Goal: Entertainment & Leisure: Browse casually

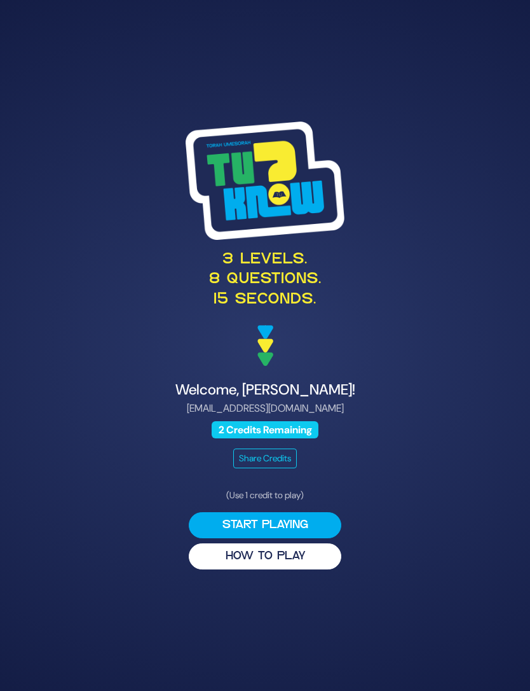
scroll to position [67, 0]
click at [317, 512] on button "Start Playing" at bounding box center [265, 525] width 153 height 26
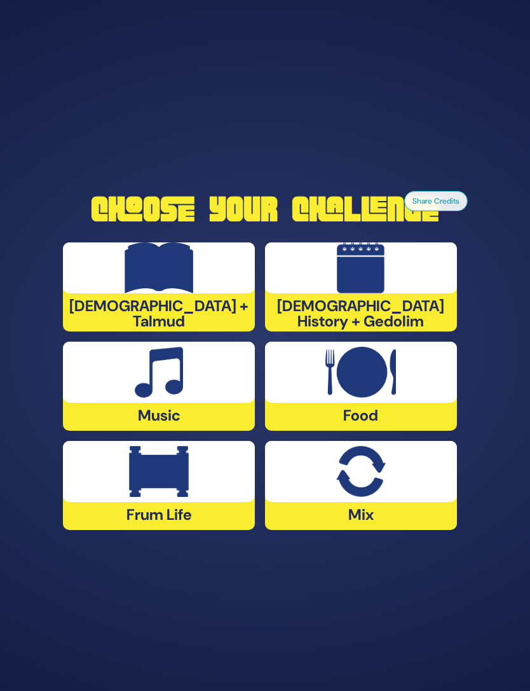
click at [214, 480] on div "Frum Life" at bounding box center [159, 485] width 192 height 89
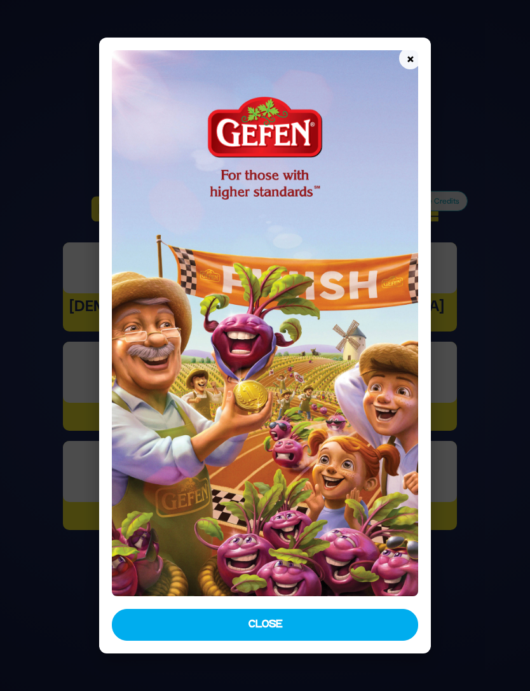
click at [397, 640] on button "Close" at bounding box center [265, 625] width 307 height 32
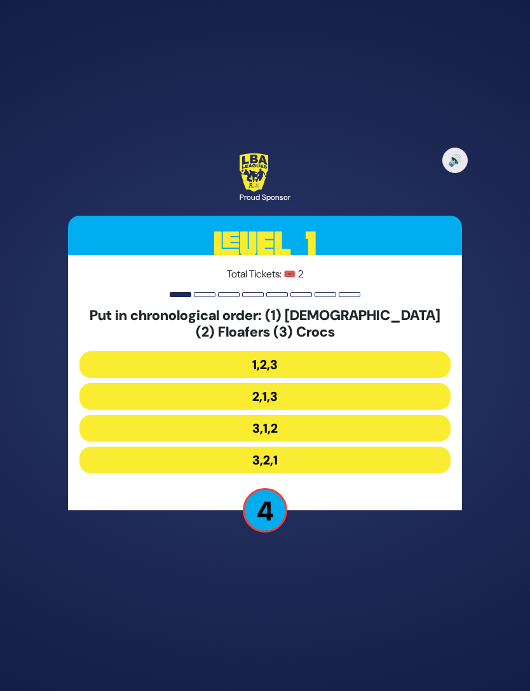
click at [333, 446] on button "3,2,1" at bounding box center [264, 459] width 371 height 27
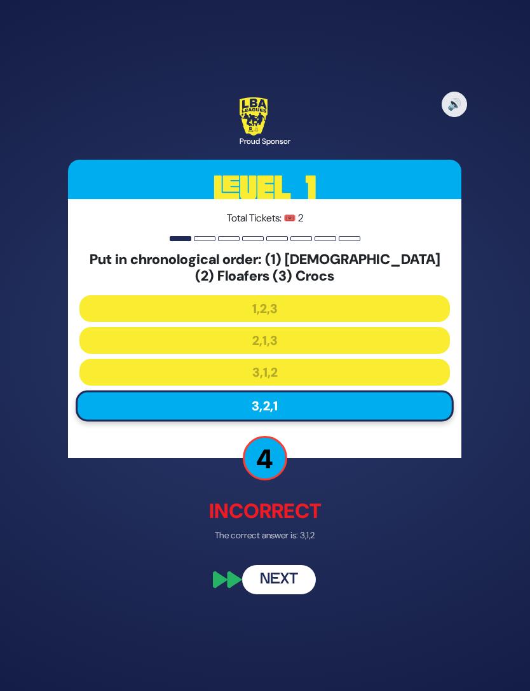
click at [294, 565] on button "Next" at bounding box center [279, 578] width 74 height 29
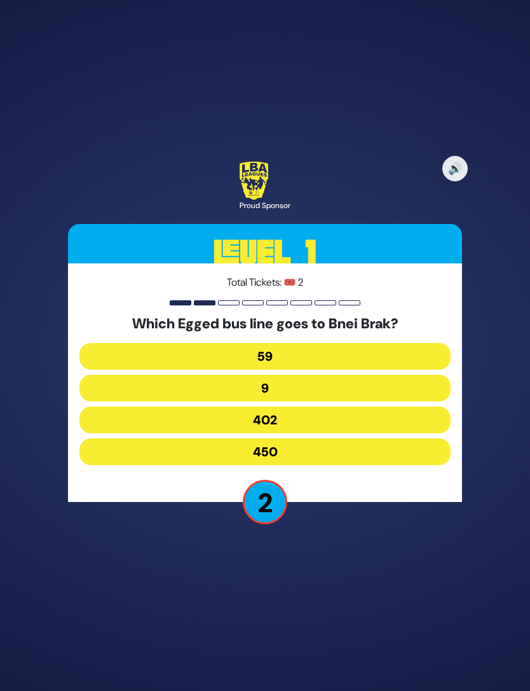
click at [319, 343] on button "59" at bounding box center [264, 356] width 371 height 27
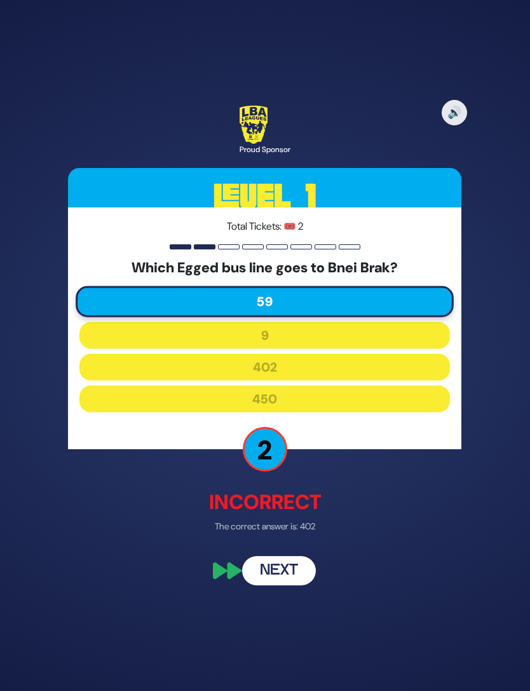
click at [292, 556] on button "Next" at bounding box center [279, 570] width 74 height 29
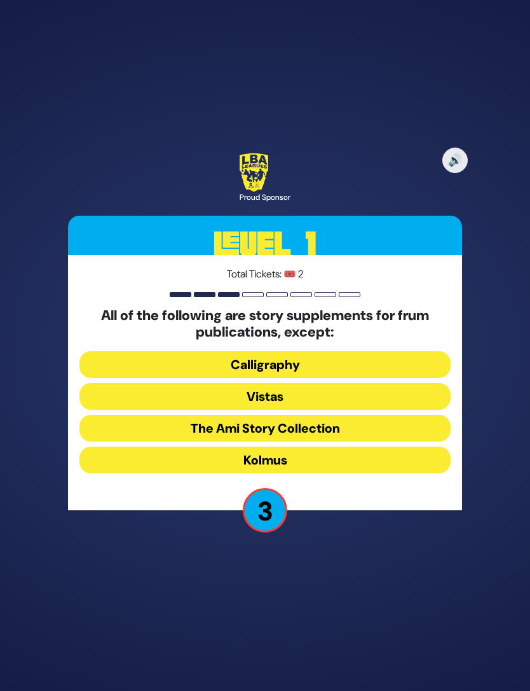
click at [338, 415] on button "The Ami Story Collection" at bounding box center [264, 428] width 371 height 27
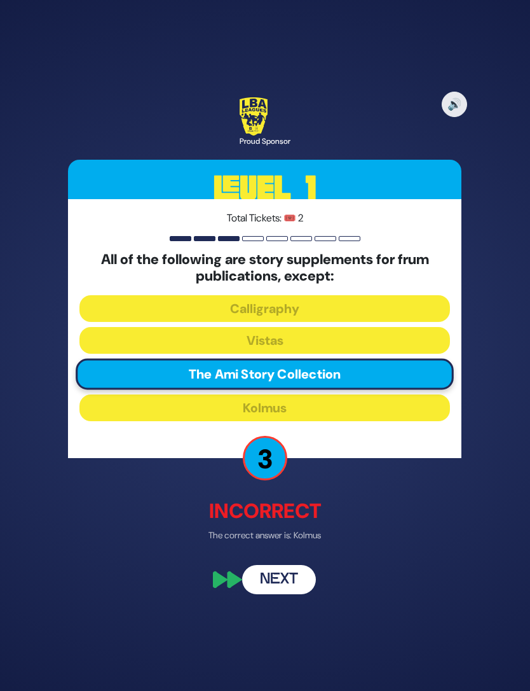
click at [285, 564] on button "Next" at bounding box center [279, 578] width 74 height 29
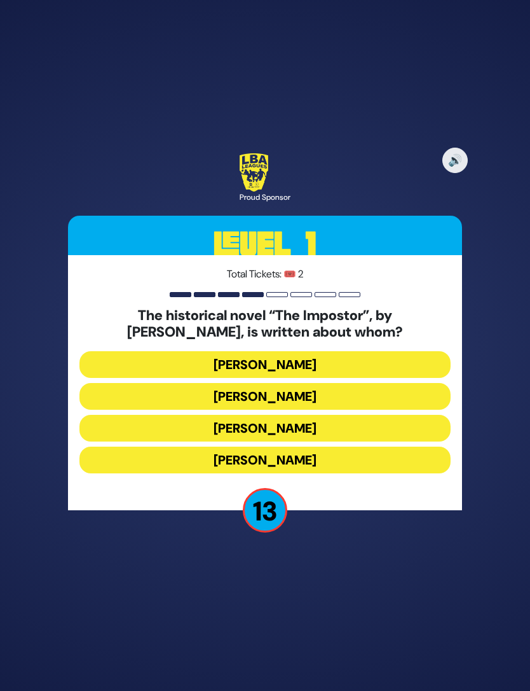
click at [326, 415] on button "[PERSON_NAME]" at bounding box center [264, 428] width 371 height 27
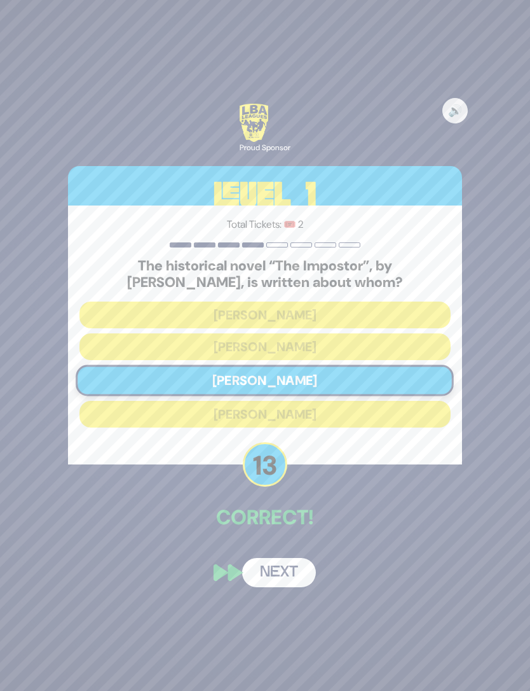
click at [299, 558] on button "Next" at bounding box center [279, 572] width 74 height 29
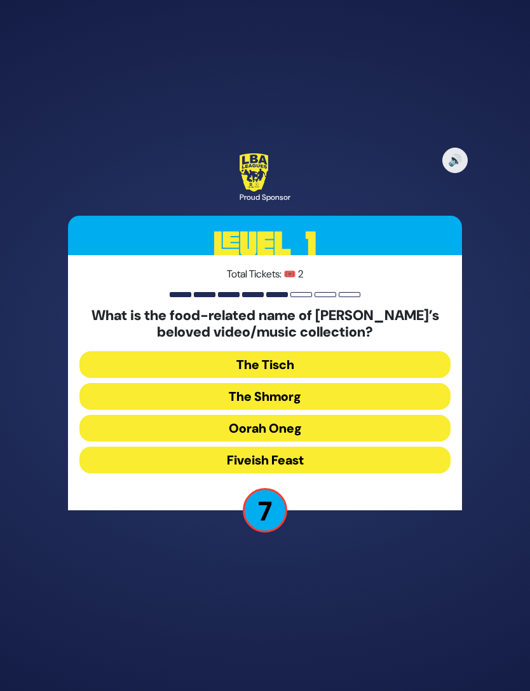
click at [348, 446] on button "Fiveish Feast" at bounding box center [264, 459] width 371 height 27
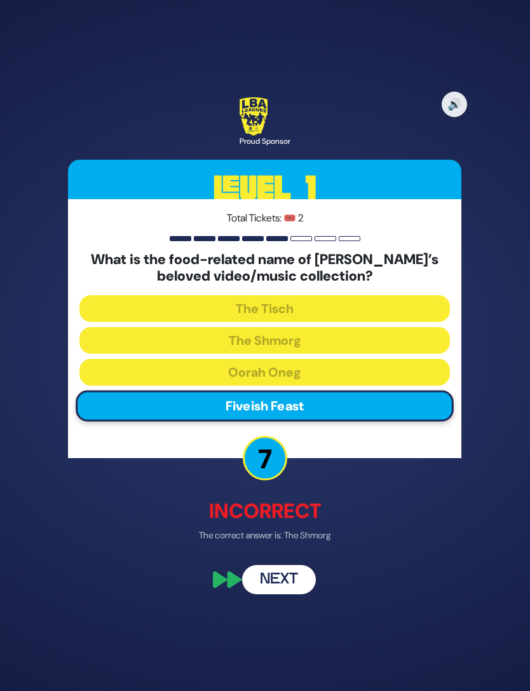
click at [296, 564] on button "Next" at bounding box center [279, 578] width 74 height 29
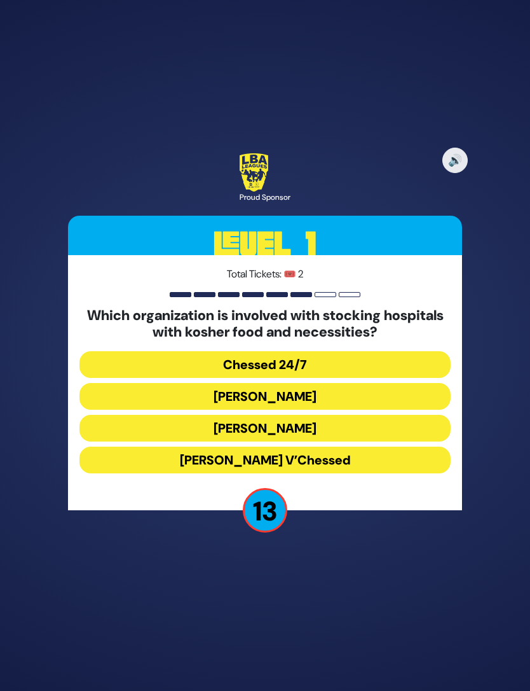
click at [352, 351] on button "Chessed 24/7" at bounding box center [264, 364] width 371 height 27
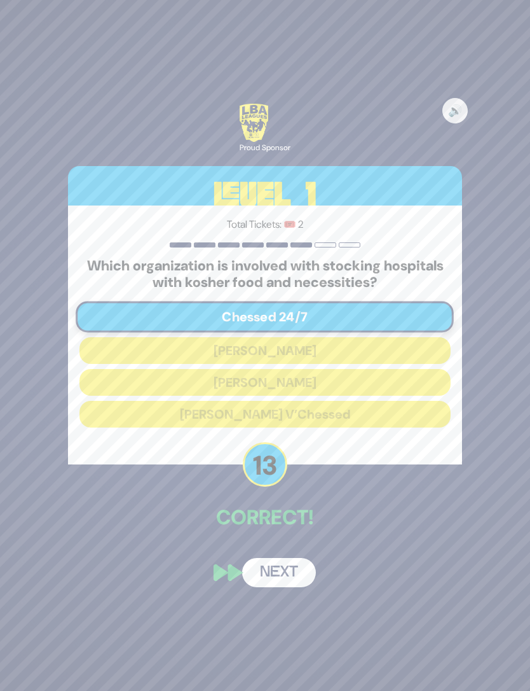
click at [296, 558] on button "Next" at bounding box center [279, 572] width 74 height 29
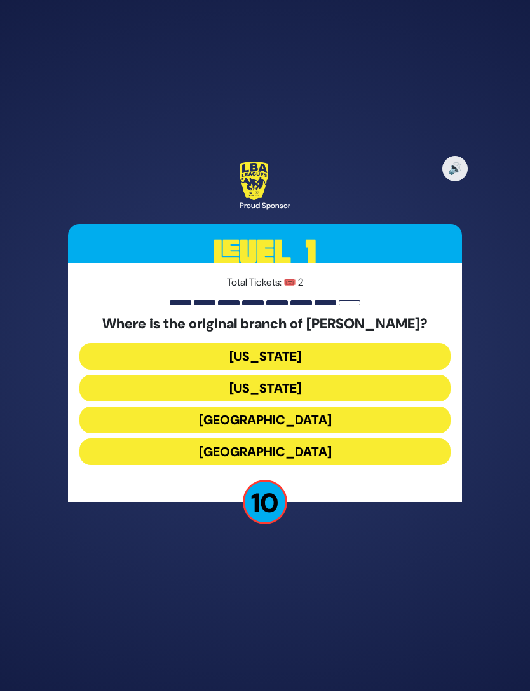
click at [359, 343] on button "[US_STATE]" at bounding box center [264, 356] width 371 height 27
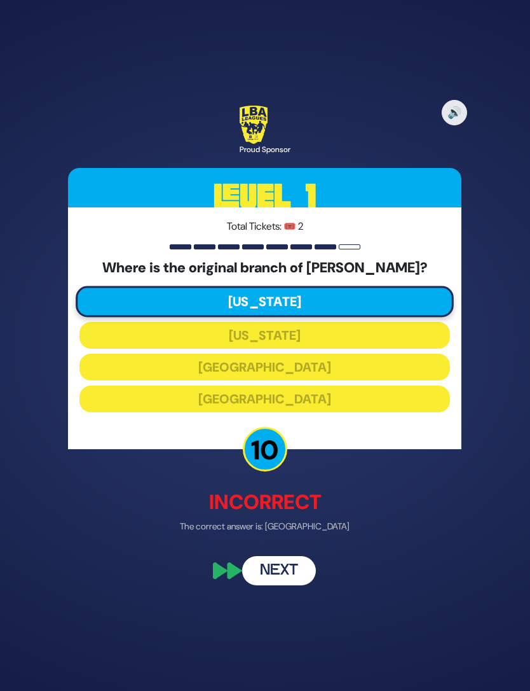
click at [298, 556] on button "Next" at bounding box center [279, 570] width 74 height 29
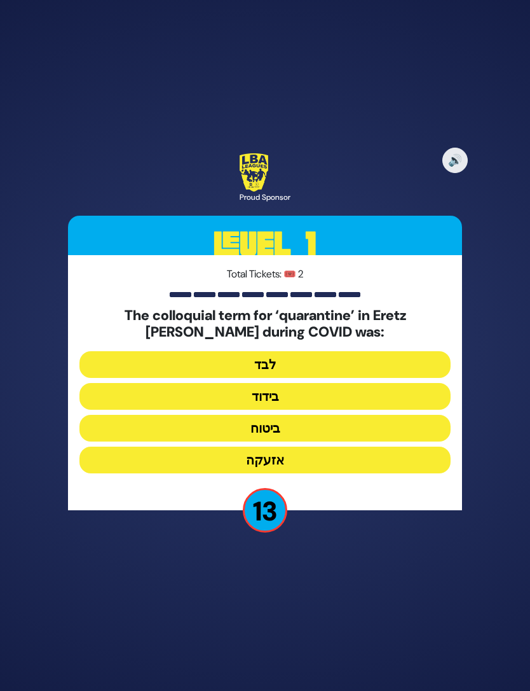
click at [347, 383] on button "בידוד" at bounding box center [264, 396] width 371 height 27
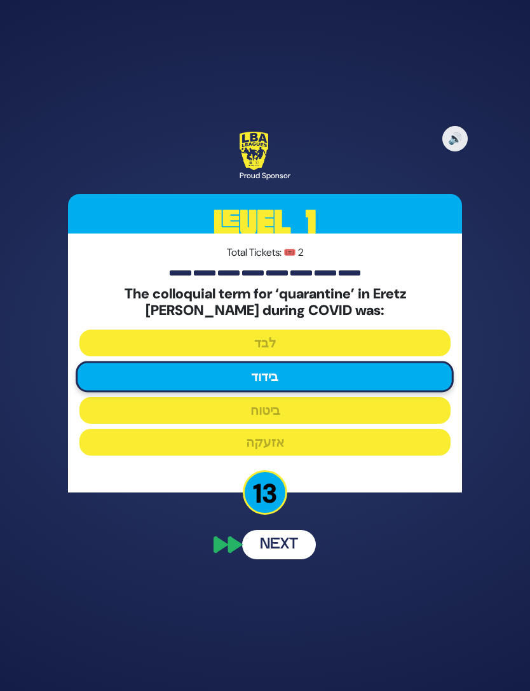
click at [305, 530] on button "Next" at bounding box center [279, 544] width 74 height 29
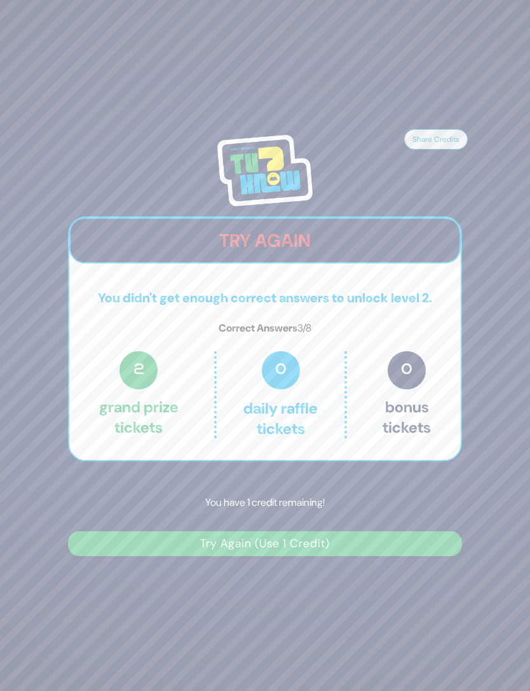
click at [369, 532] on button "Try Again (Use 1 Credit)" at bounding box center [265, 543] width 394 height 25
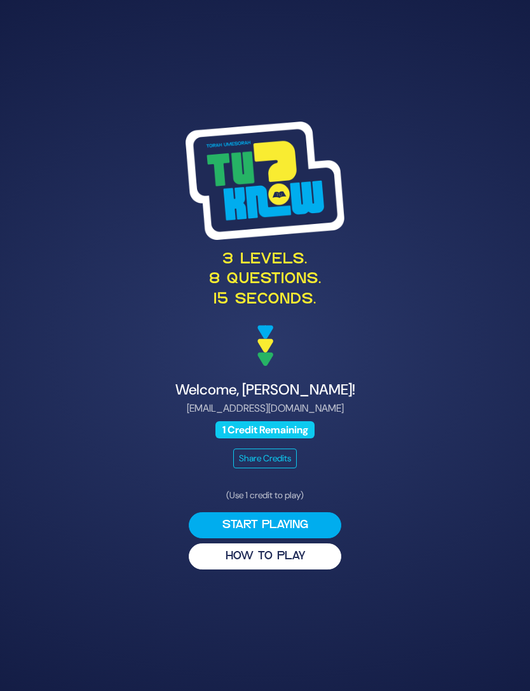
scroll to position [51, 0]
click at [322, 512] on button "Start Playing" at bounding box center [265, 525] width 153 height 26
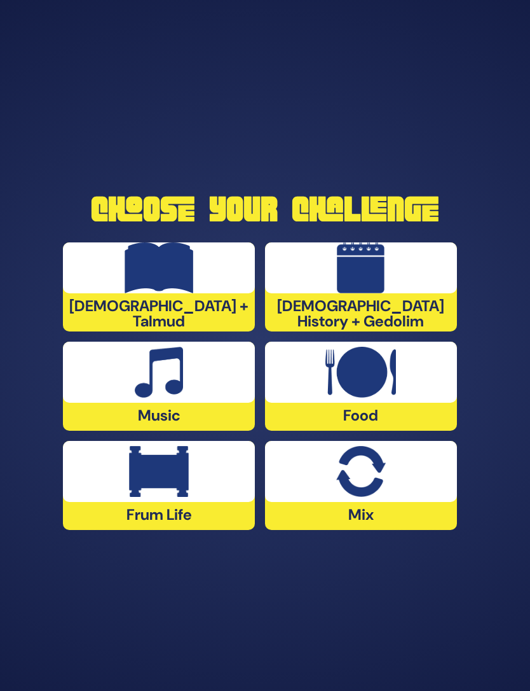
click at [416, 371] on div at bounding box center [361, 371] width 192 height 61
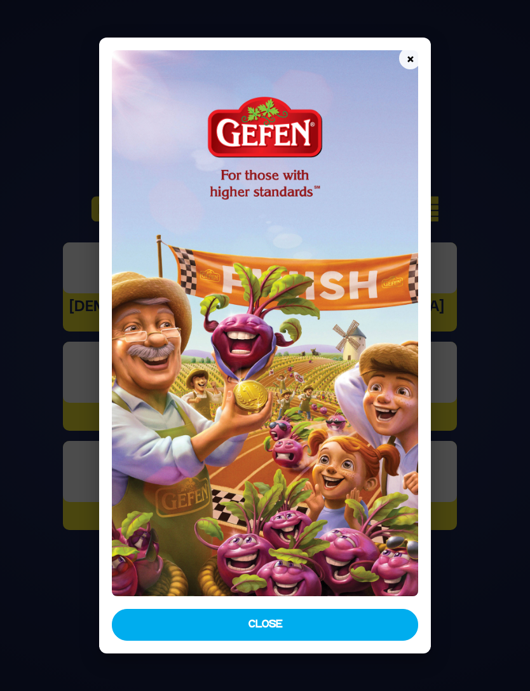
click at [357, 634] on button "Close" at bounding box center [265, 625] width 307 height 32
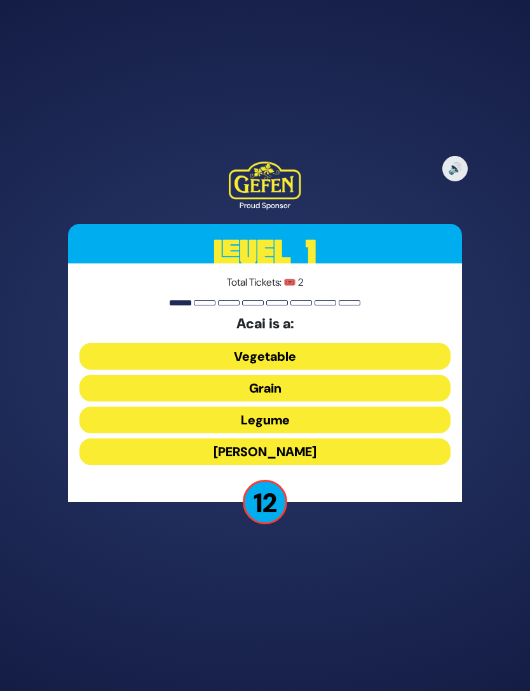
click at [324, 438] on button "[PERSON_NAME]" at bounding box center [264, 451] width 371 height 27
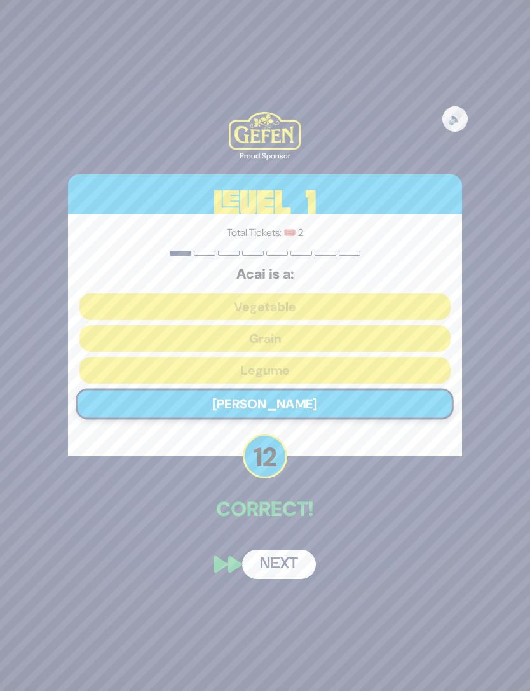
click at [307, 549] on button "Next" at bounding box center [279, 563] width 74 height 29
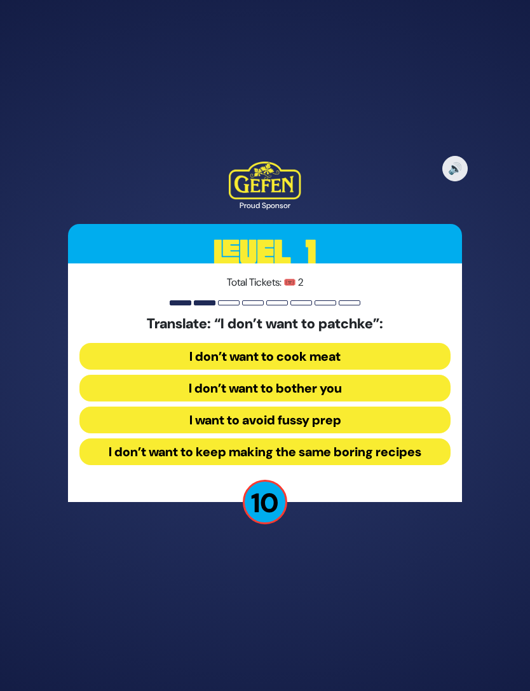
click at [404, 406] on button "I want to avoid fussy prep" at bounding box center [264, 419] width 371 height 27
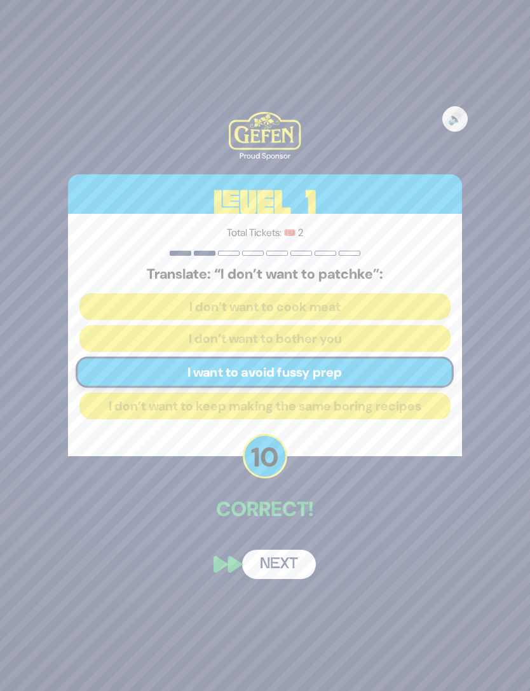
click at [282, 549] on button "Next" at bounding box center [279, 563] width 74 height 29
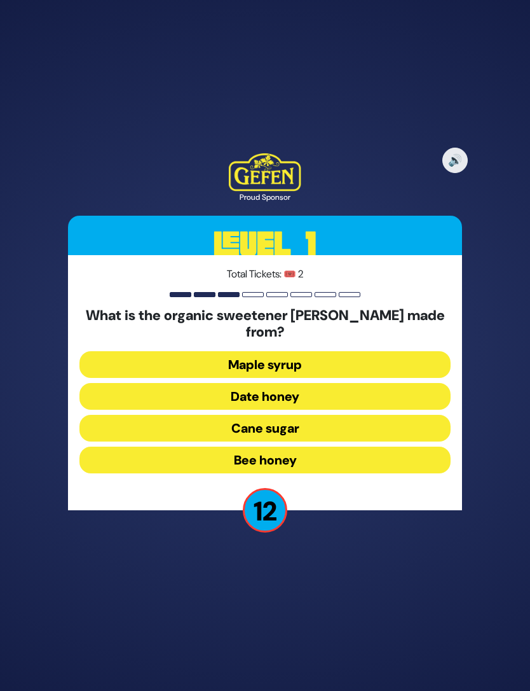
click at [356, 383] on button "Date honey" at bounding box center [264, 396] width 371 height 27
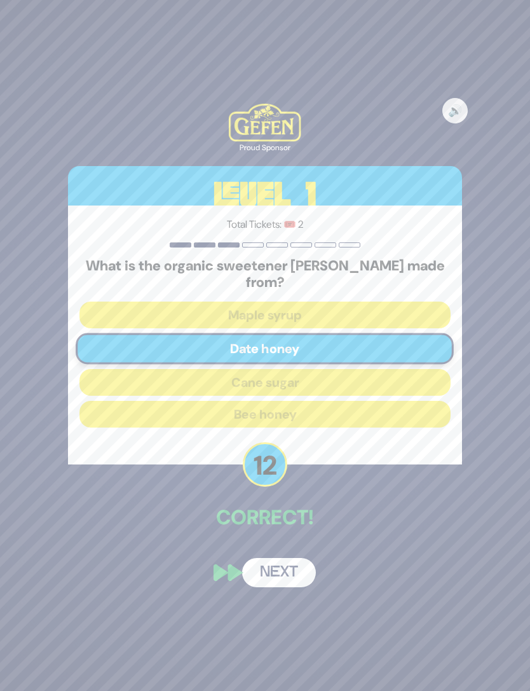
click at [294, 511] on div "🔊 Proud Sponsor Level 1 Total Tickets: 🎟️ 2 What is the organic sweetener [PERS…" at bounding box center [265, 345] width 424 height 514
click at [301, 558] on button "Next" at bounding box center [279, 572] width 74 height 29
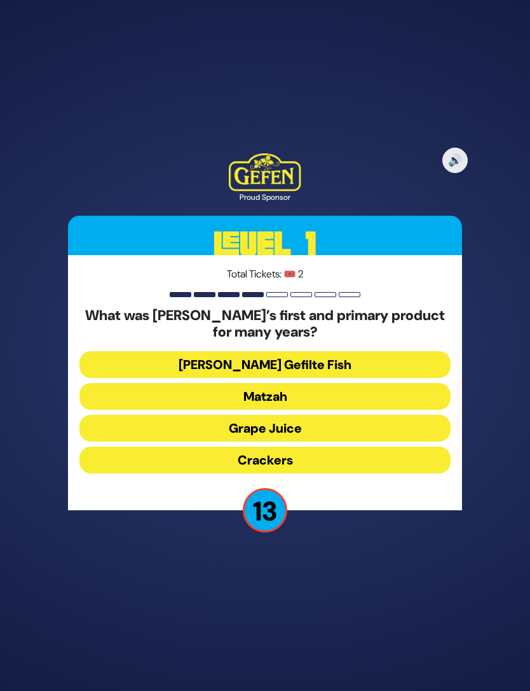
click at [340, 383] on button "Matzah" at bounding box center [264, 396] width 371 height 27
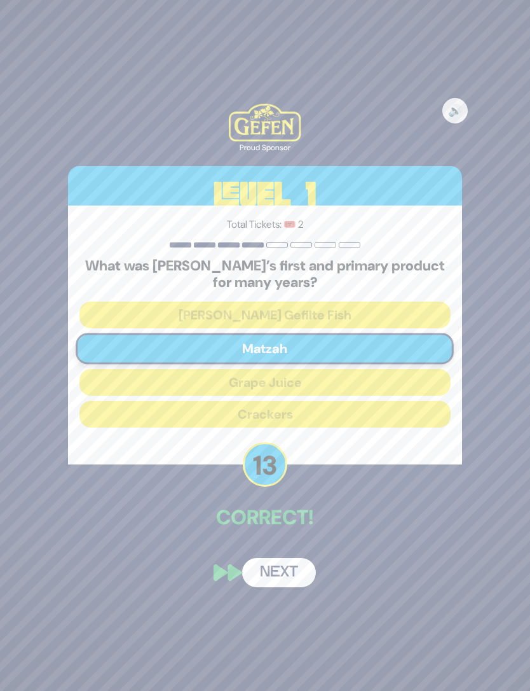
click at [294, 558] on button "Next" at bounding box center [279, 572] width 74 height 29
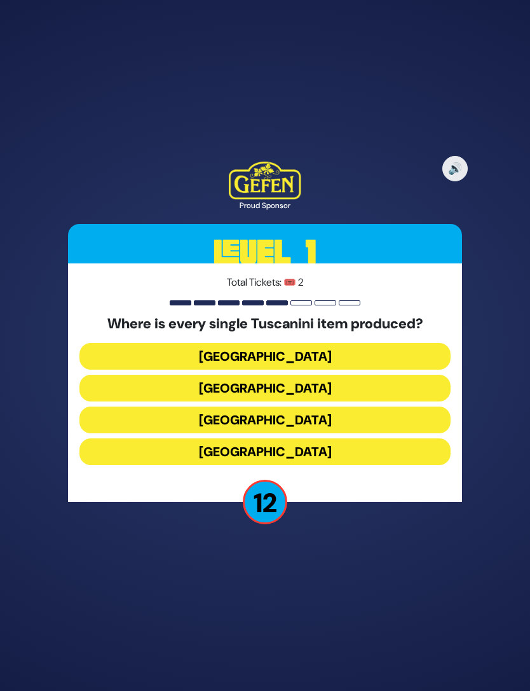
click at [335, 406] on button "[GEOGRAPHIC_DATA]" at bounding box center [264, 419] width 371 height 27
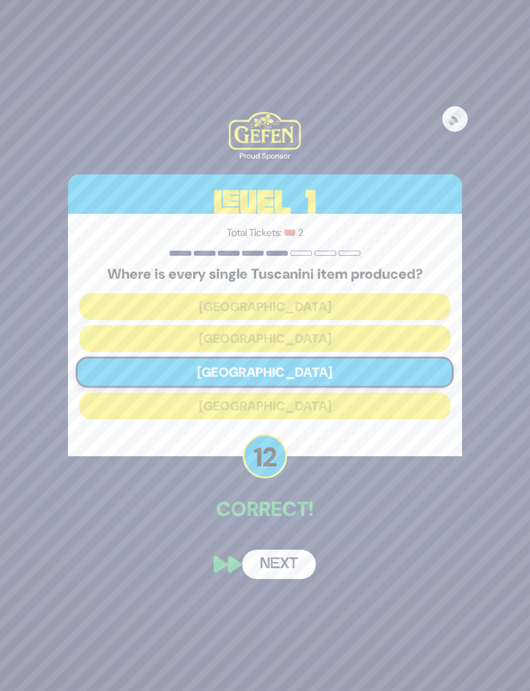
click at [298, 549] on button "Next" at bounding box center [279, 563] width 74 height 29
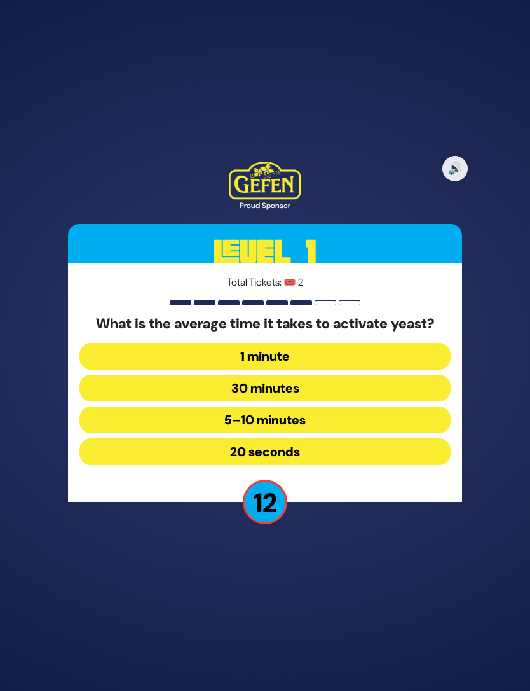
click at [353, 406] on button "5–10 minutes" at bounding box center [264, 419] width 371 height 27
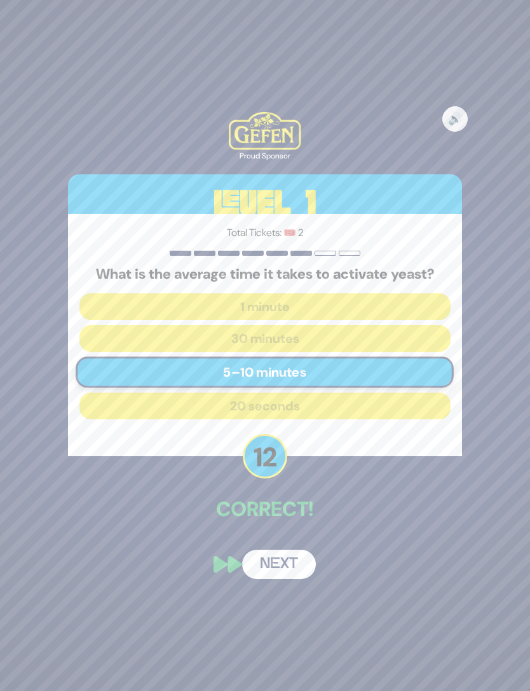
click at [304, 549] on button "Next" at bounding box center [279, 563] width 74 height 29
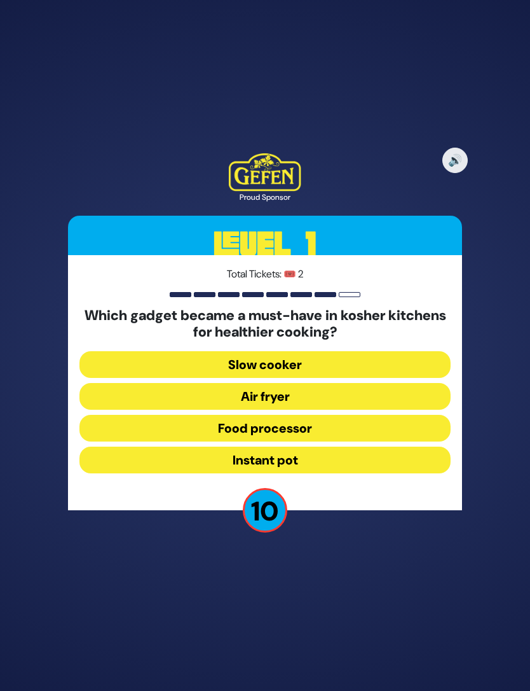
click at [335, 446] on button "Instant pot" at bounding box center [264, 459] width 371 height 27
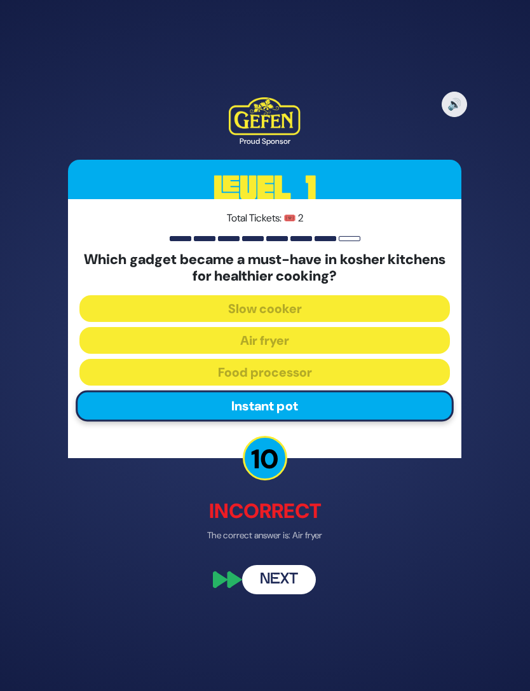
click at [300, 564] on button "Next" at bounding box center [279, 578] width 74 height 29
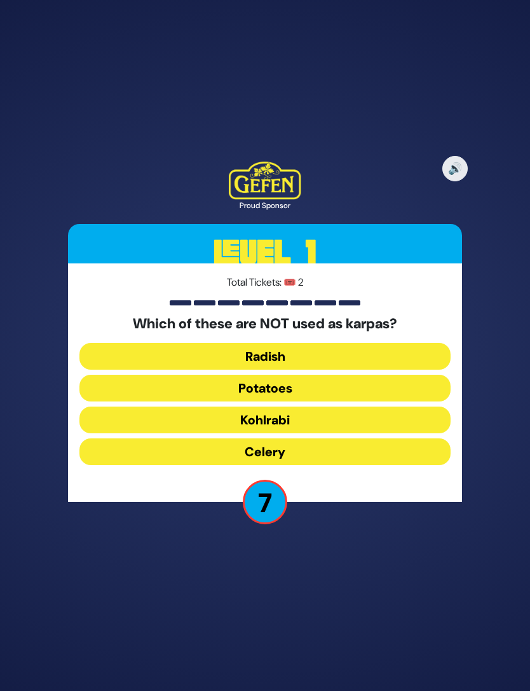
click at [319, 406] on button "Kohlrabi" at bounding box center [264, 419] width 371 height 27
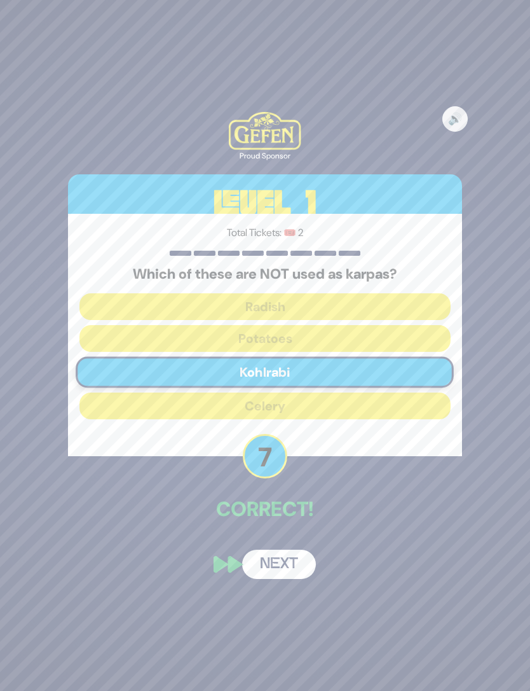
click at [289, 549] on button "Next" at bounding box center [279, 563] width 74 height 29
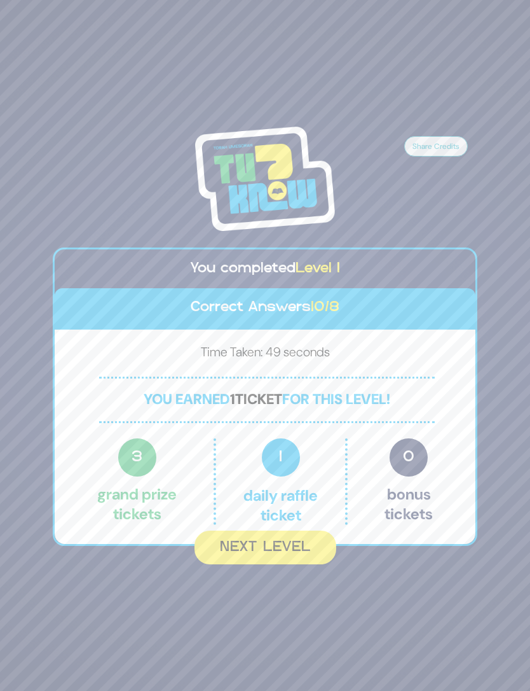
click at [306, 532] on button "Next Level" at bounding box center [266, 547] width 142 height 34
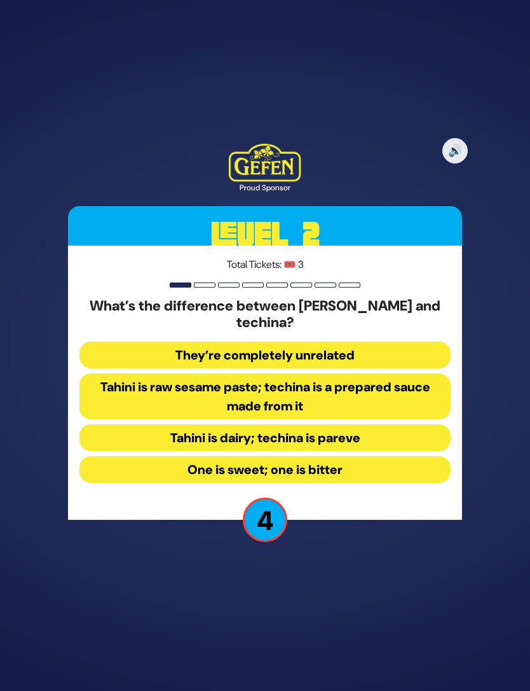
click at [391, 373] on button "Tahini is raw sesame paste; techina is a prepared sauce made from it" at bounding box center [264, 396] width 371 height 46
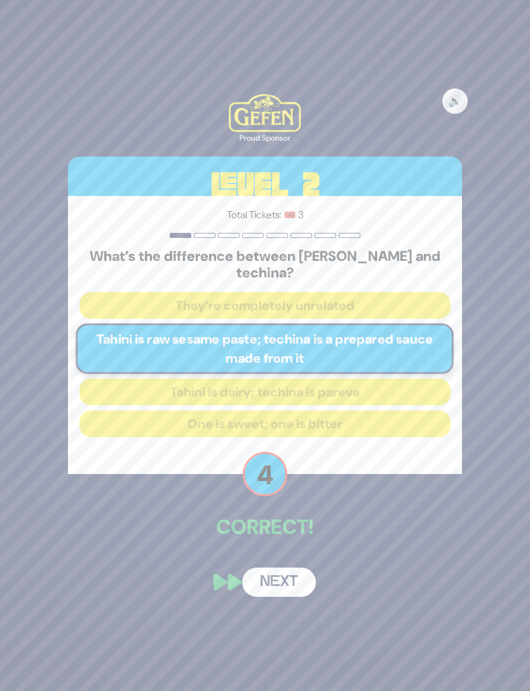
click at [295, 567] on button "Next" at bounding box center [279, 581] width 74 height 29
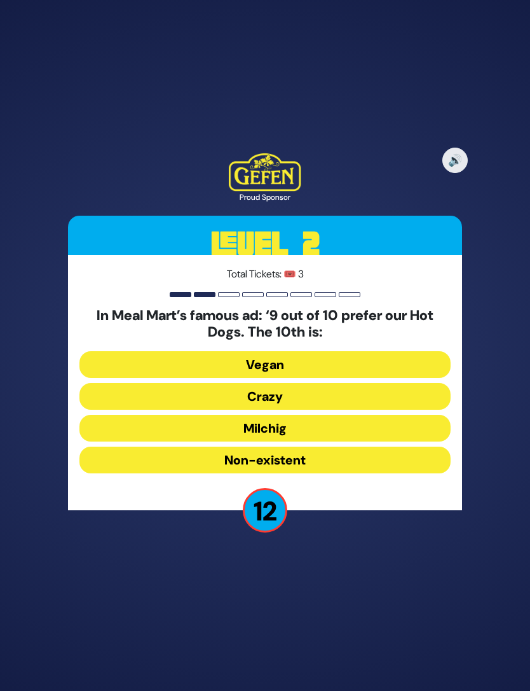
click at [341, 415] on button "Milchig" at bounding box center [264, 428] width 371 height 27
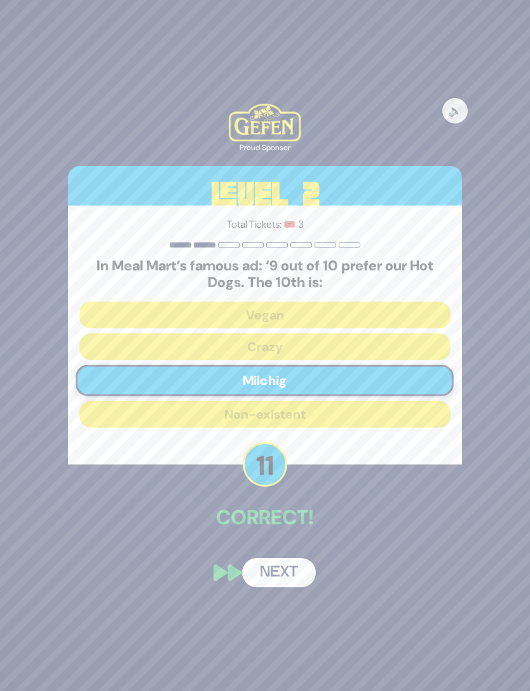
click at [290, 558] on button "Next" at bounding box center [279, 572] width 74 height 29
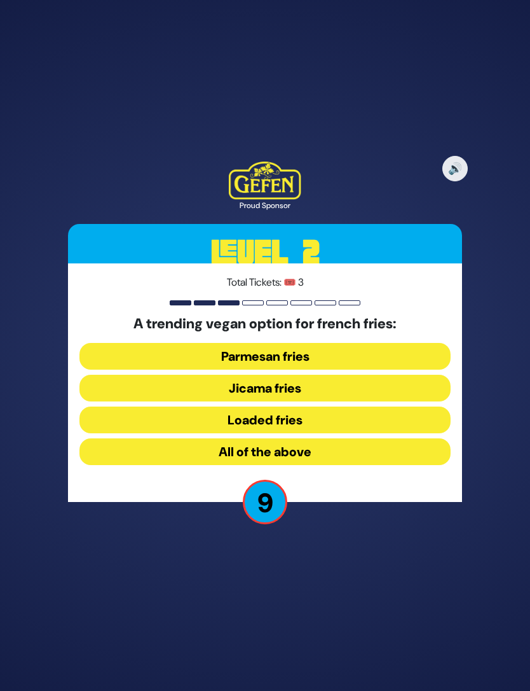
click at [353, 375] on button "Jicama fries" at bounding box center [264, 388] width 371 height 27
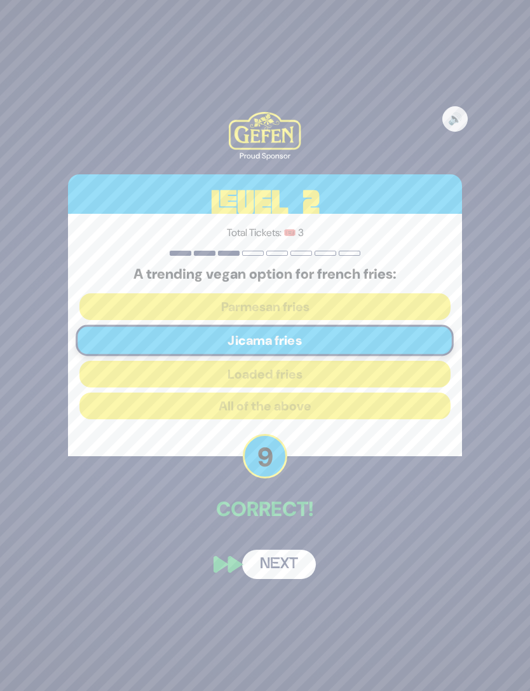
click at [297, 549] on button "Next" at bounding box center [279, 563] width 74 height 29
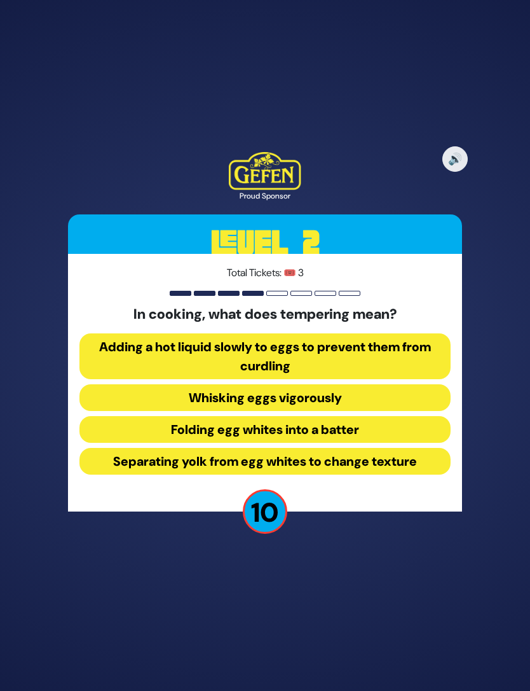
click at [414, 333] on button "Adding a hot liquid slowly to eggs to prevent them from curdling" at bounding box center [264, 356] width 371 height 46
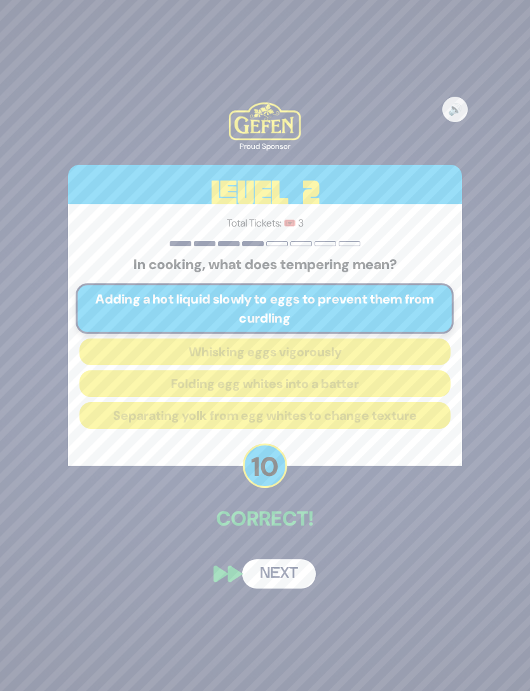
click at [287, 559] on button "Next" at bounding box center [279, 573] width 74 height 29
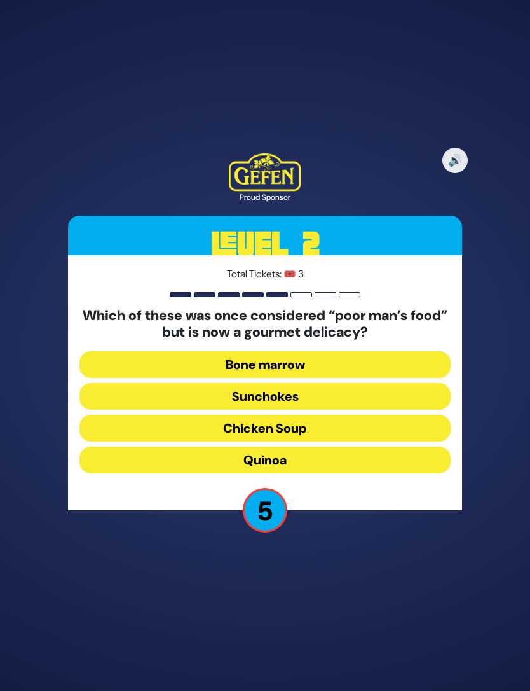
click at [345, 446] on button "Quinoa" at bounding box center [264, 459] width 371 height 27
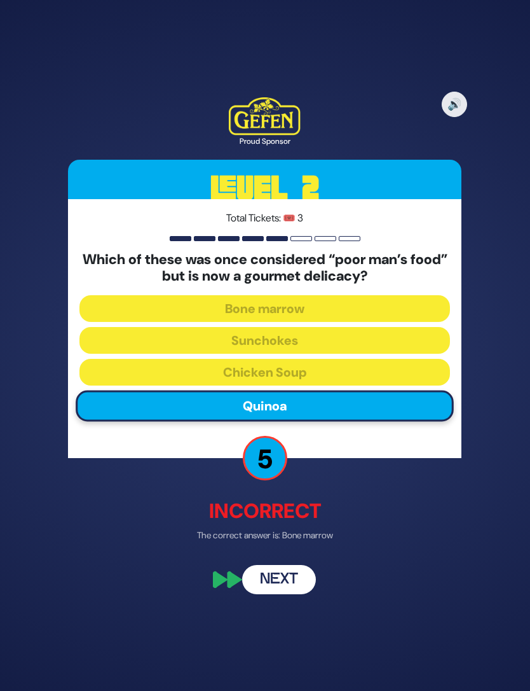
click at [296, 564] on button "Next" at bounding box center [279, 578] width 74 height 29
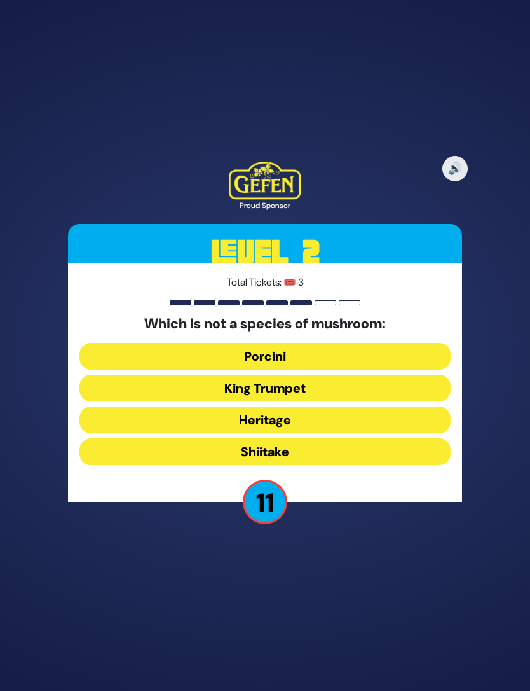
click at [354, 406] on button "Heritage" at bounding box center [264, 419] width 371 height 27
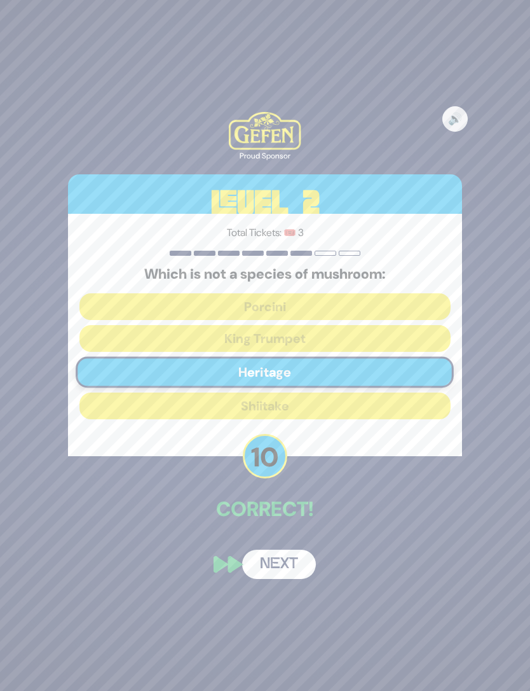
click at [293, 549] on button "Next" at bounding box center [279, 563] width 74 height 29
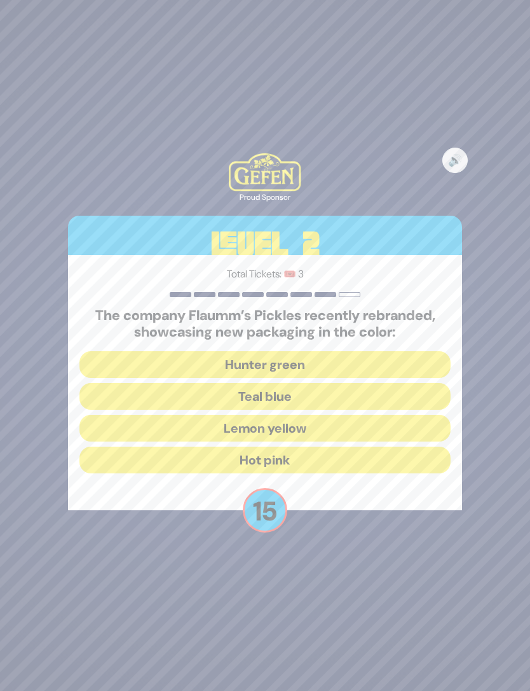
click at [436, 582] on div "🔊 Proud Sponsor Level 2 Total Tickets: 🎟️ 3 The company Flaumm’s Pickles recent…" at bounding box center [265, 345] width 530 height 691
click at [429, 599] on div "🔊 Proud Sponsor Level 2 Total Tickets: 🎟️ 3 The company Flaumm’s Pickles recent…" at bounding box center [265, 345] width 530 height 691
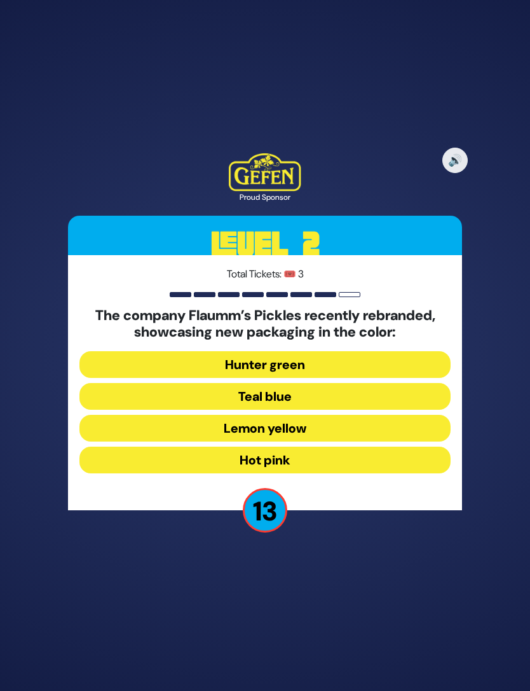
click at [444, 593] on div "🔊 Proud Sponsor Level 2 Total Tickets: 🎟️ 3 The company Flaumm’s Pickles recent…" at bounding box center [265, 345] width 530 height 691
click at [140, 351] on button "Hunter green" at bounding box center [264, 364] width 371 height 27
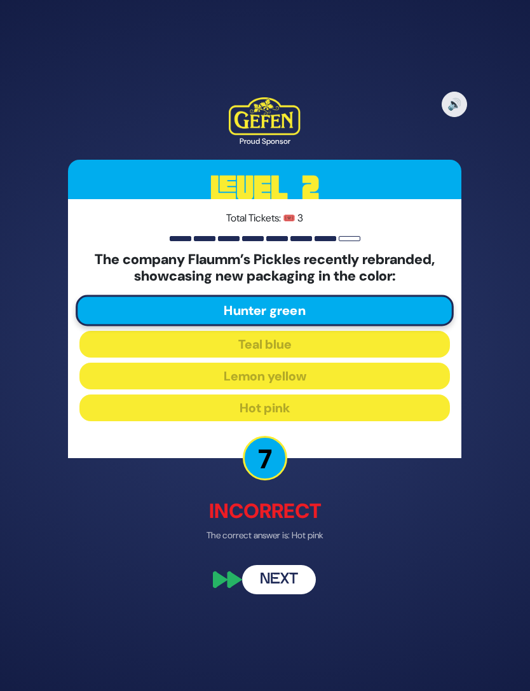
click at [268, 564] on button "Next" at bounding box center [279, 578] width 74 height 29
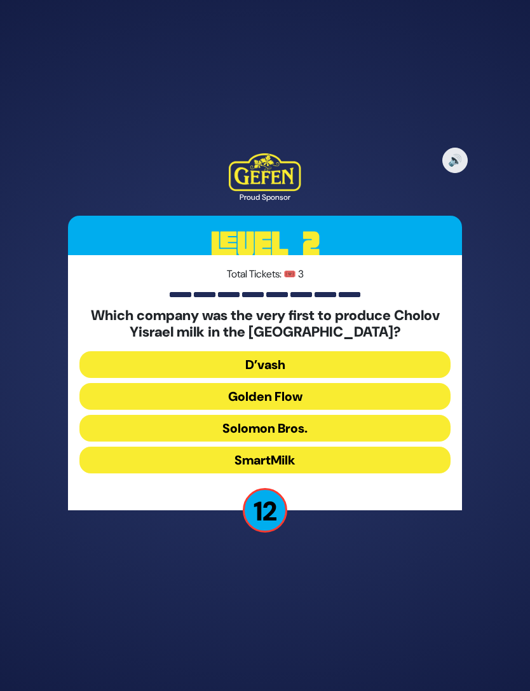
click at [382, 351] on button "D’vash" at bounding box center [264, 364] width 371 height 27
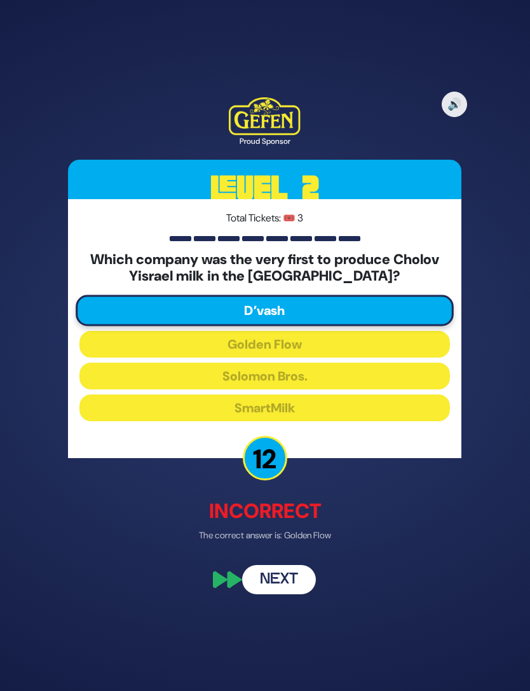
click at [302, 521] on div "🔊 Proud Sponsor Level 2 Total Tickets: 🎟️ 3 Which company was the very first to…" at bounding box center [265, 345] width 424 height 527
click at [305, 564] on button "Next" at bounding box center [279, 578] width 74 height 29
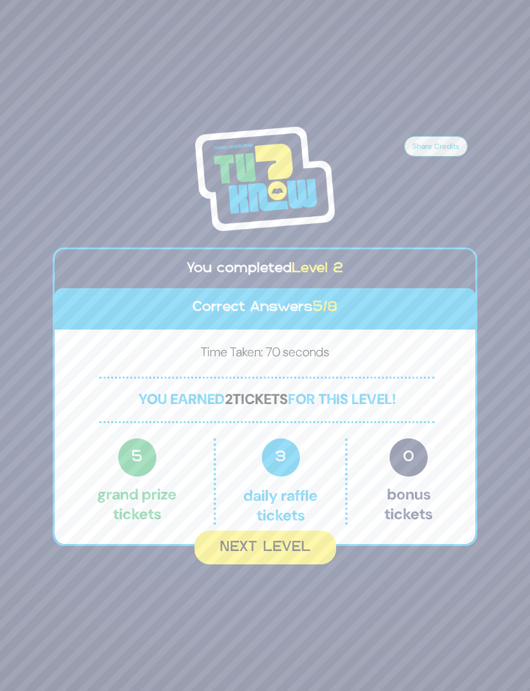
click at [309, 537] on button "Next Level" at bounding box center [266, 547] width 142 height 34
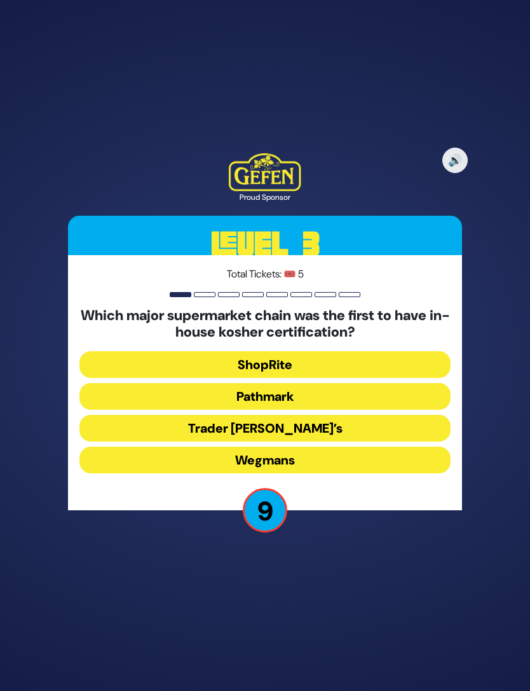
click at [386, 351] on button "ShopRite" at bounding box center [264, 364] width 371 height 27
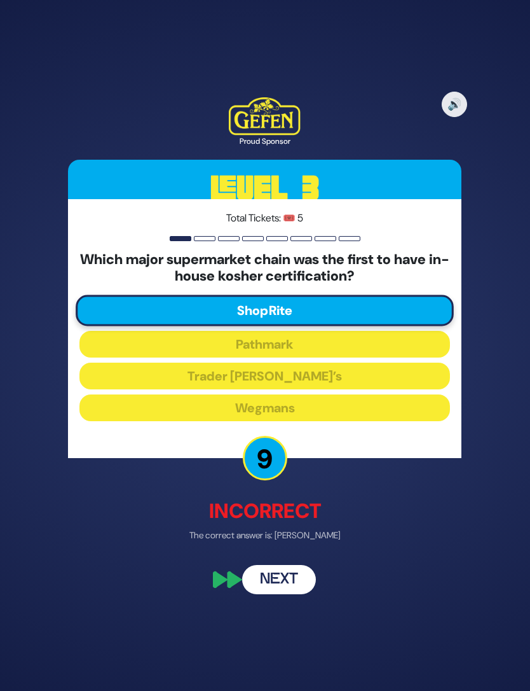
click at [294, 564] on button "Next" at bounding box center [279, 578] width 74 height 29
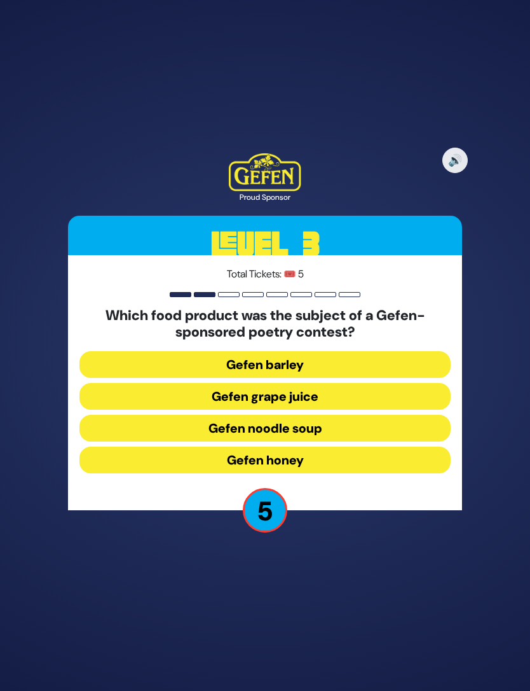
click at [357, 383] on button "Gefen grape juice" at bounding box center [264, 396] width 371 height 27
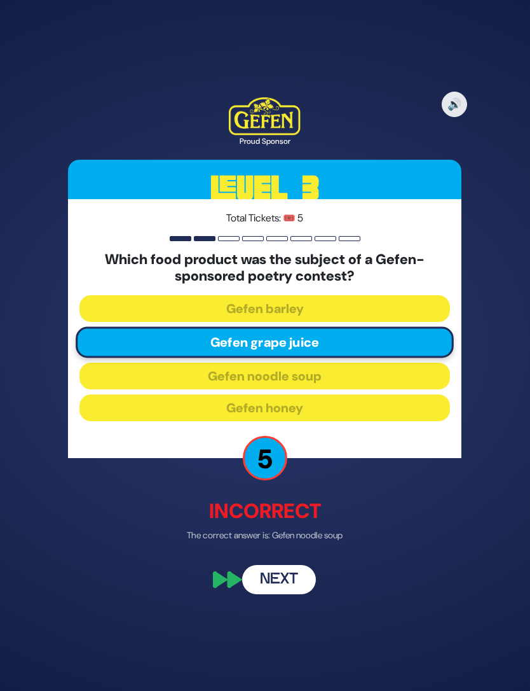
click at [291, 564] on button "Next" at bounding box center [279, 578] width 74 height 29
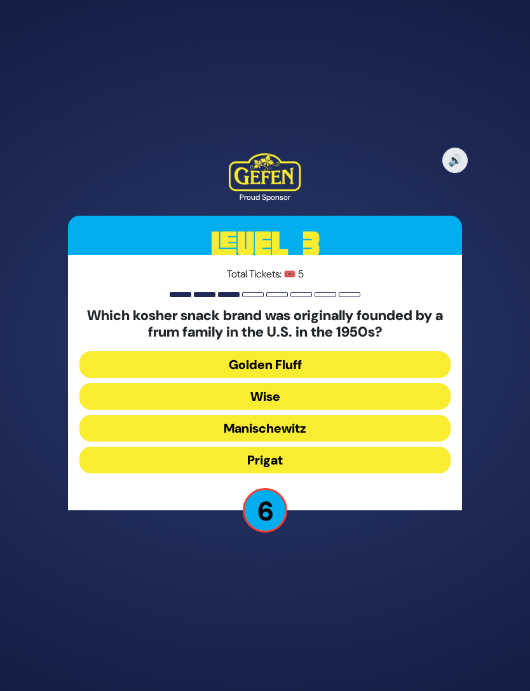
click at [354, 351] on button "Golden Fluff" at bounding box center [264, 364] width 371 height 27
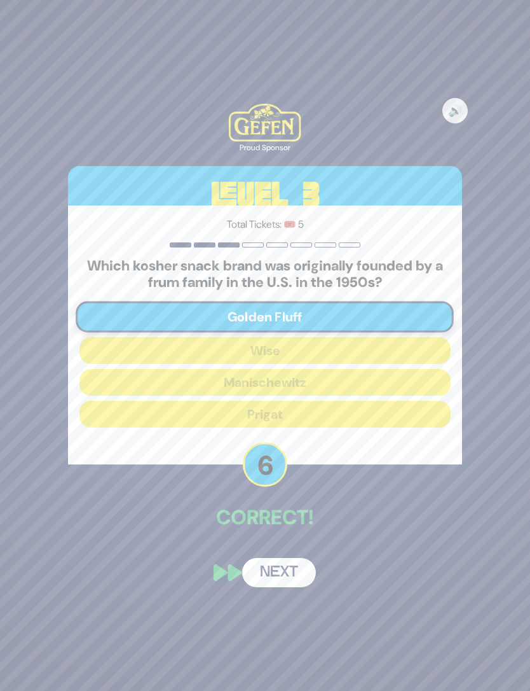
click at [286, 558] on button "Next" at bounding box center [279, 572] width 74 height 29
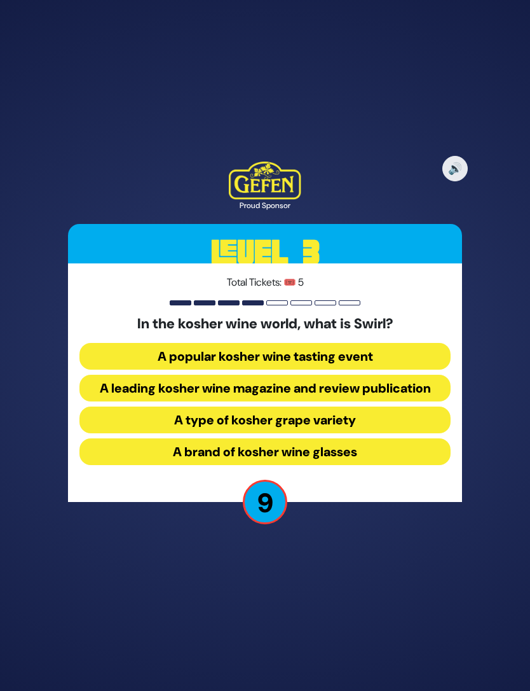
click at [417, 375] on button "A leading kosher wine magazine and review publication" at bounding box center [264, 388] width 371 height 27
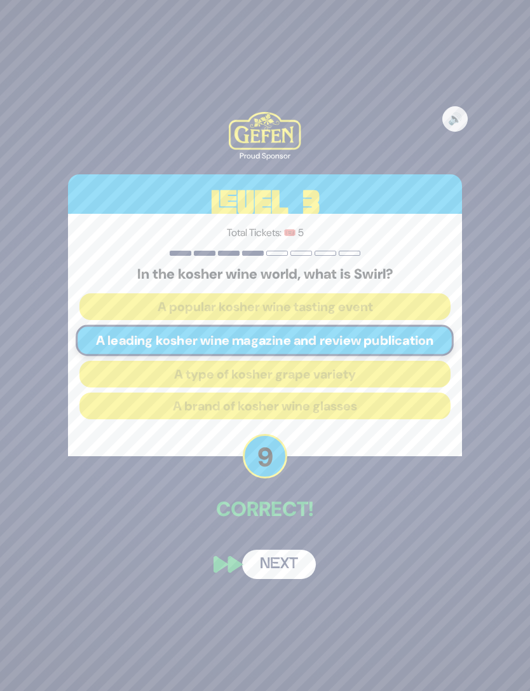
click at [295, 549] on button "Next" at bounding box center [279, 563] width 74 height 29
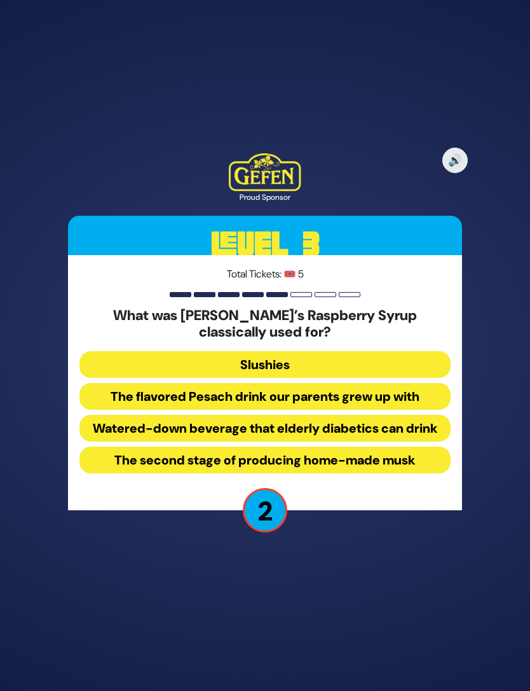
click at [369, 383] on button "The flavored Pesach drink our parents grew up with" at bounding box center [264, 396] width 371 height 27
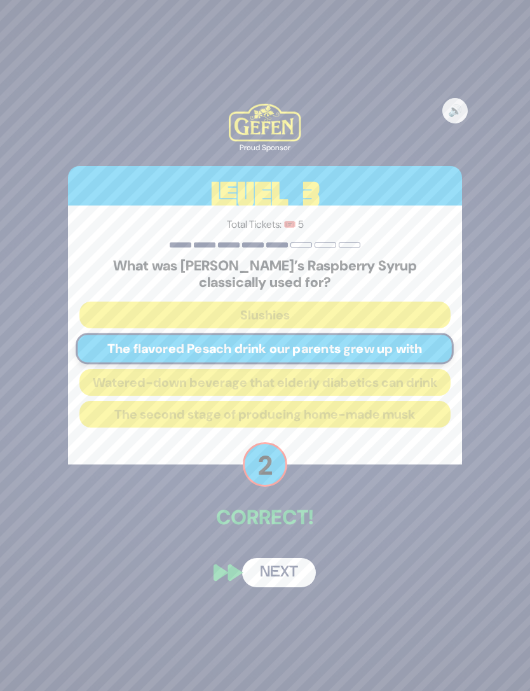
click at [293, 558] on button "Next" at bounding box center [279, 572] width 74 height 29
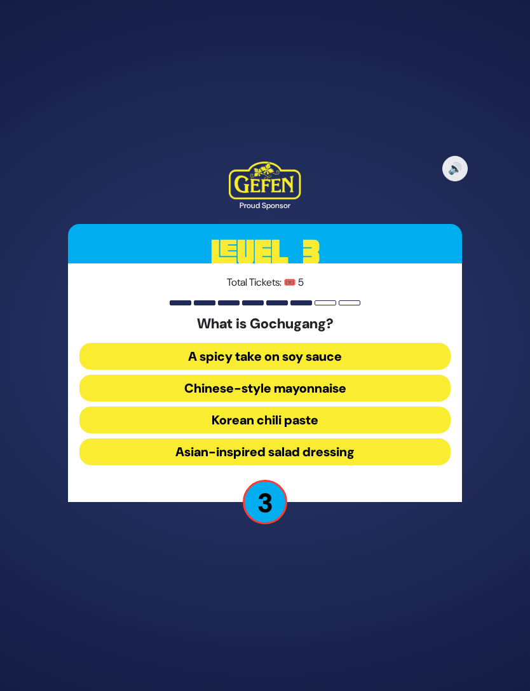
click at [415, 549] on div "🔊 Proud Sponsor Level 3 Total Tickets: 🎟️ 5 What is Gochugang? A spicy take on …" at bounding box center [265, 345] width 530 height 691
click at [379, 438] on button "Asian-inspired salad dressing" at bounding box center [264, 451] width 371 height 27
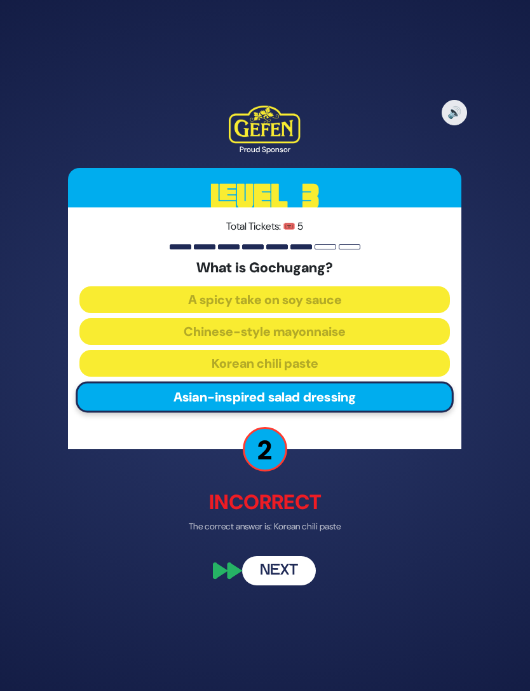
click at [294, 556] on button "Next" at bounding box center [279, 570] width 74 height 29
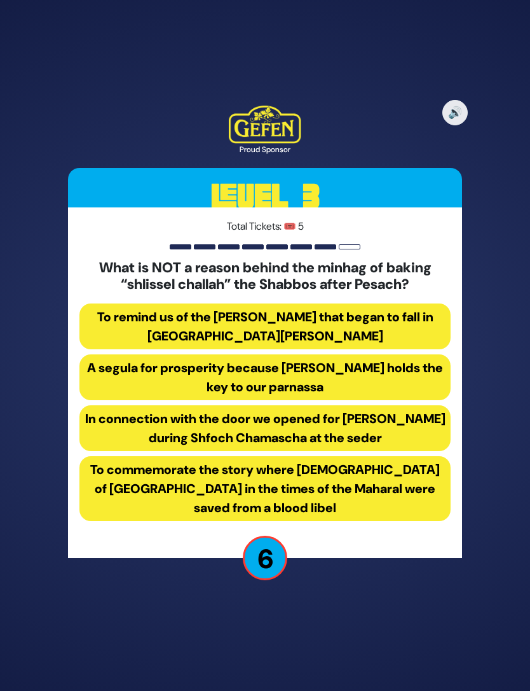
click at [408, 356] on button "A segula for prosperity because Hashem holds the key to our parnassa" at bounding box center [264, 377] width 371 height 46
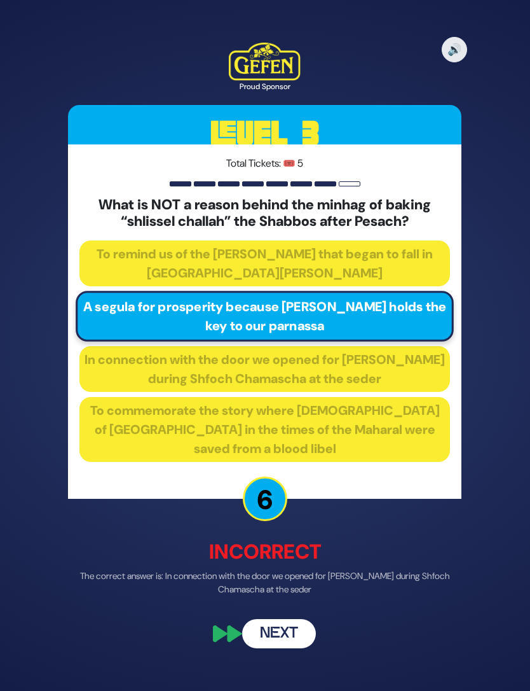
click at [292, 619] on button "Next" at bounding box center [279, 633] width 74 height 29
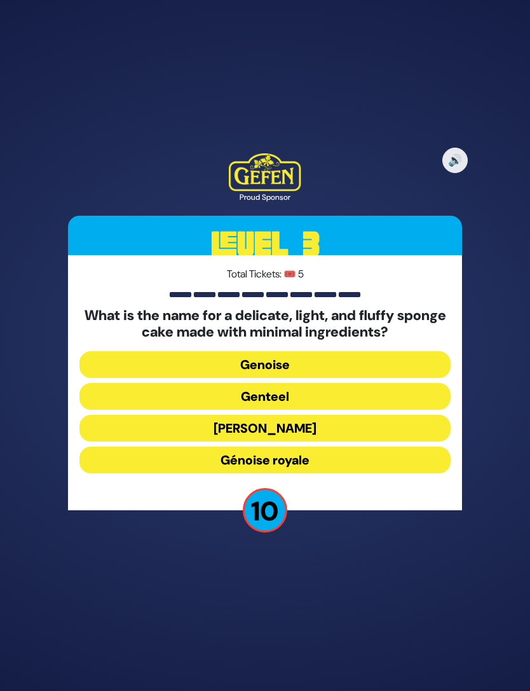
click at [353, 415] on button "Genevia" at bounding box center [264, 428] width 371 height 27
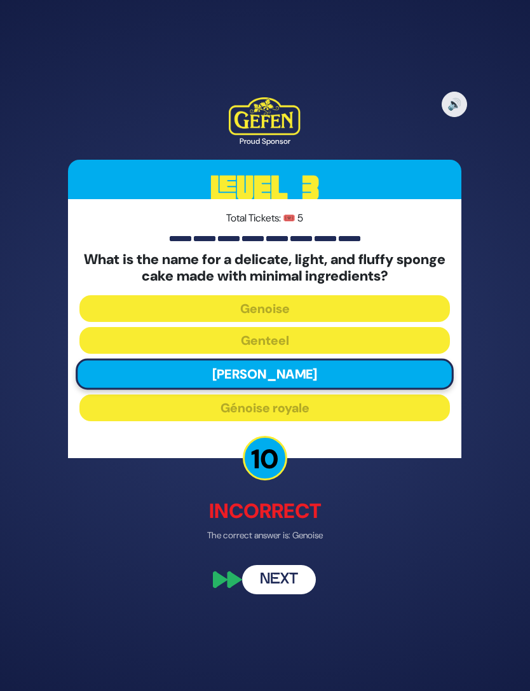
click at [304, 564] on button "Next" at bounding box center [279, 578] width 74 height 29
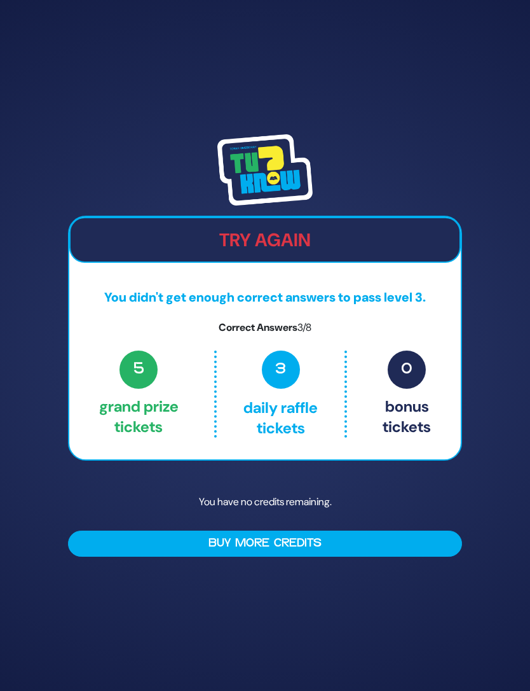
click at [374, 530] on button "Buy More Credits" at bounding box center [265, 543] width 394 height 26
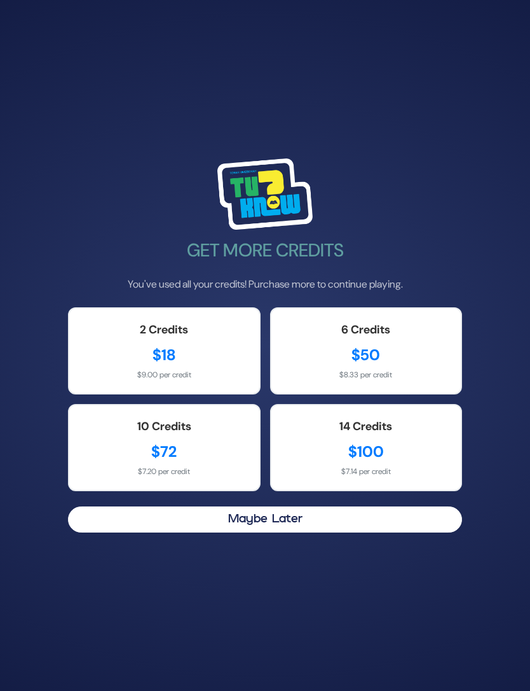
click at [358, 506] on button "Maybe Later" at bounding box center [265, 519] width 394 height 26
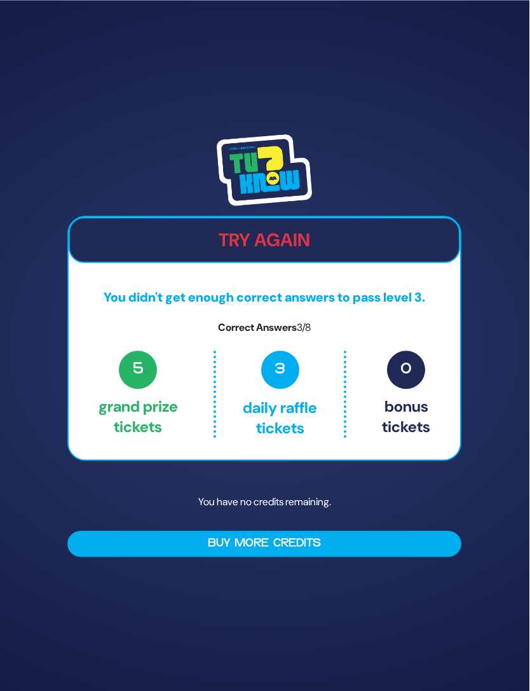
scroll to position [23, 0]
